Goal: Task Accomplishment & Management: Use online tool/utility

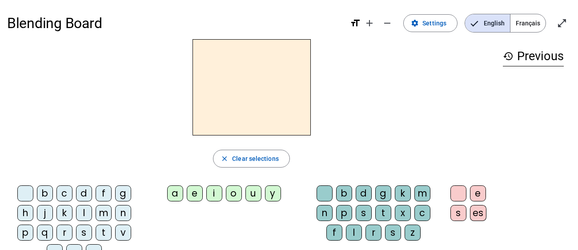
click at [523, 33] on div "Blending Board format_size add remove settings Settings English Français open_i…" at bounding box center [289, 23] width 564 height 32
click at [526, 19] on span "Français" at bounding box center [528, 23] width 35 height 18
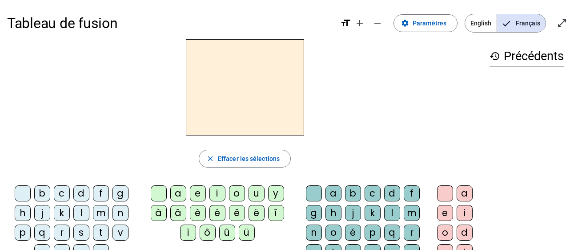
click at [395, 22] on div "Tableau de fusion format_size add remove settings Paramètres English Français o…" at bounding box center [289, 23] width 564 height 32
click at [406, 21] on mat-icon "settings" at bounding box center [405, 23] width 8 height 8
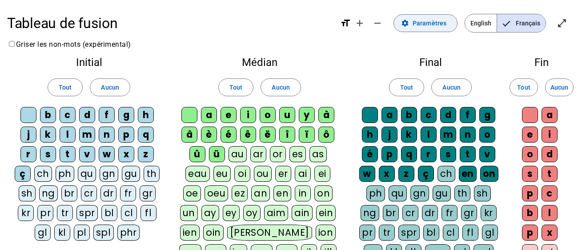
click at [446, 26] on span "Paramètres" at bounding box center [430, 23] width 34 height 11
click at [530, 25] on span "Français" at bounding box center [521, 23] width 48 height 18
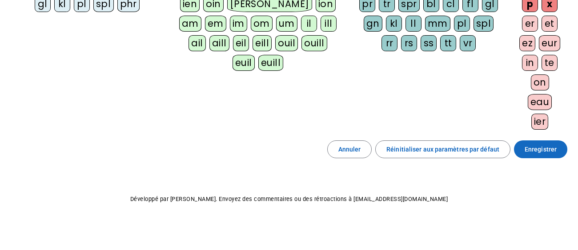
click at [556, 153] on span "Enregistrer" at bounding box center [541, 149] width 32 height 11
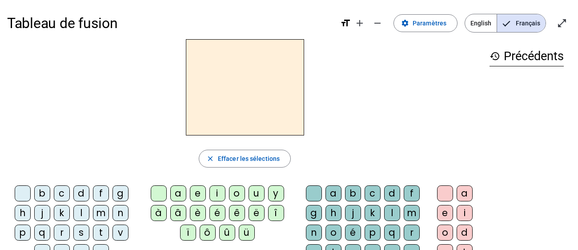
click at [79, 209] on div "l" at bounding box center [81, 213] width 16 height 16
click at [200, 185] on div "e" at bounding box center [198, 193] width 16 height 16
click at [254, 197] on div "u" at bounding box center [257, 193] width 16 height 16
click at [96, 232] on div "t" at bounding box center [101, 232] width 16 height 16
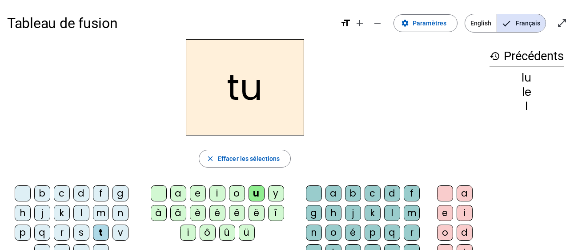
click at [77, 196] on div "d" at bounding box center [81, 193] width 16 height 16
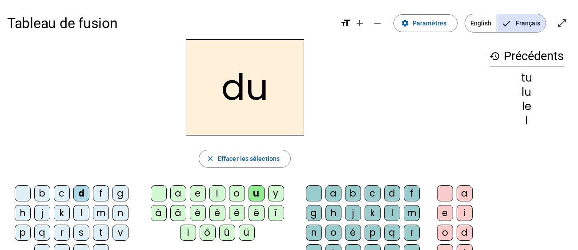
click at [198, 190] on div "e" at bounding box center [198, 193] width 16 height 16
click at [100, 230] on div "t" at bounding box center [101, 232] width 16 height 16
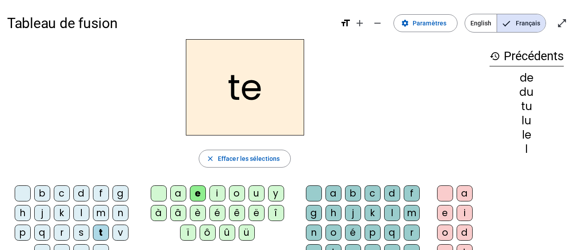
click at [176, 197] on div "a" at bounding box center [178, 193] width 16 height 16
